Goal: Task Accomplishment & Management: Manage account settings

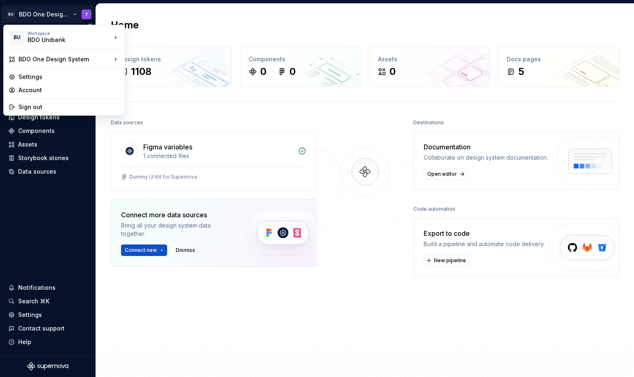
click at [72, 13] on html "BU BDO One Design System T Home Documentation Analytics Code automation Design …" at bounding box center [317, 188] width 634 height 377
click at [58, 76] on div "Settings" at bounding box center [69, 77] width 101 height 8
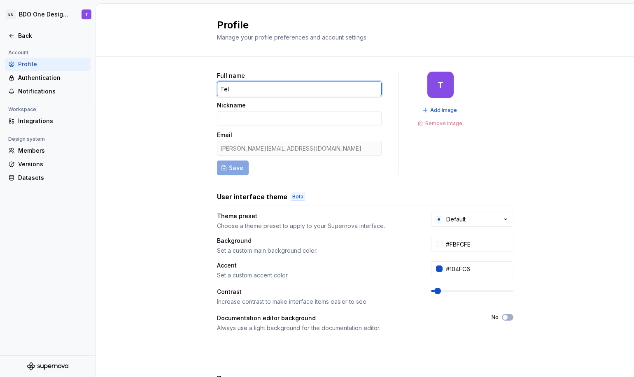
click at [234, 86] on input "Tel" at bounding box center [299, 89] width 165 height 15
click at [184, 152] on div "Full name Tel Nickname Email [PERSON_NAME][EMAIL_ADDRESS][DOMAIN_NAME] Save T A…" at bounding box center [365, 264] width 538 height 415
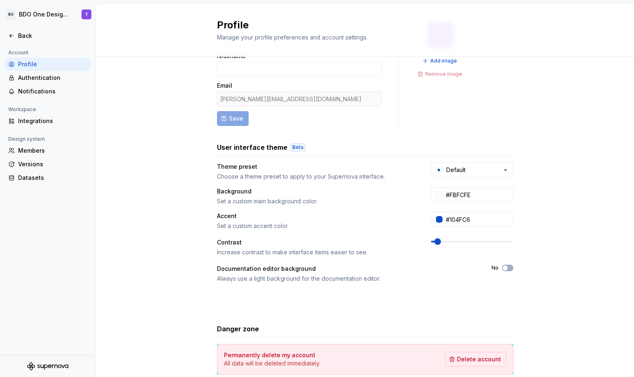
scroll to position [59, 0]
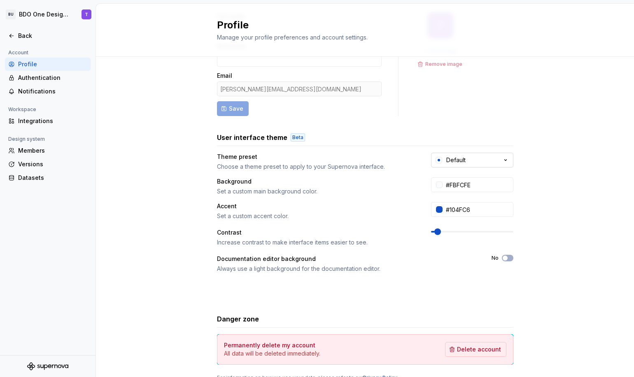
click at [494, 159] on button "Default" at bounding box center [472, 160] width 82 height 15
click at [534, 164] on div "Full name Tel Nickname Email [PERSON_NAME][EMAIL_ADDRESS][DOMAIN_NAME] Save T A…" at bounding box center [365, 205] width 538 height 415
click at [549, 205] on div "Full name Tel Nickname Email [PERSON_NAME][EMAIL_ADDRESS][DOMAIN_NAME] Save T A…" at bounding box center [365, 205] width 538 height 415
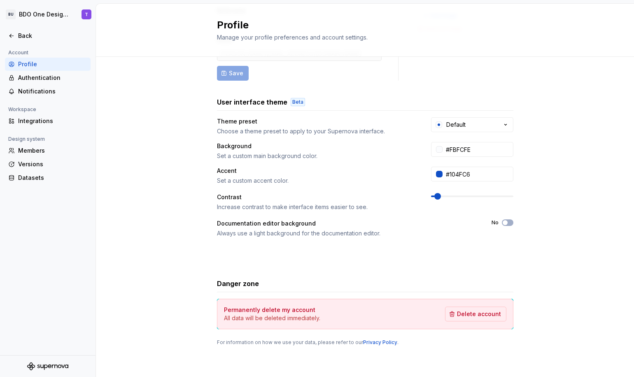
scroll to position [0, 0]
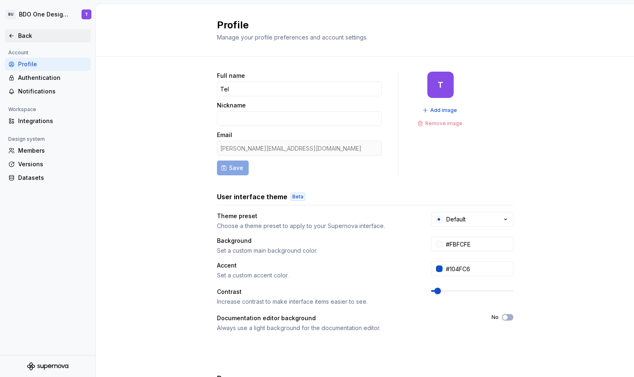
click at [26, 35] on div "Back" at bounding box center [52, 36] width 69 height 8
